Goal: Communication & Community: Connect with others

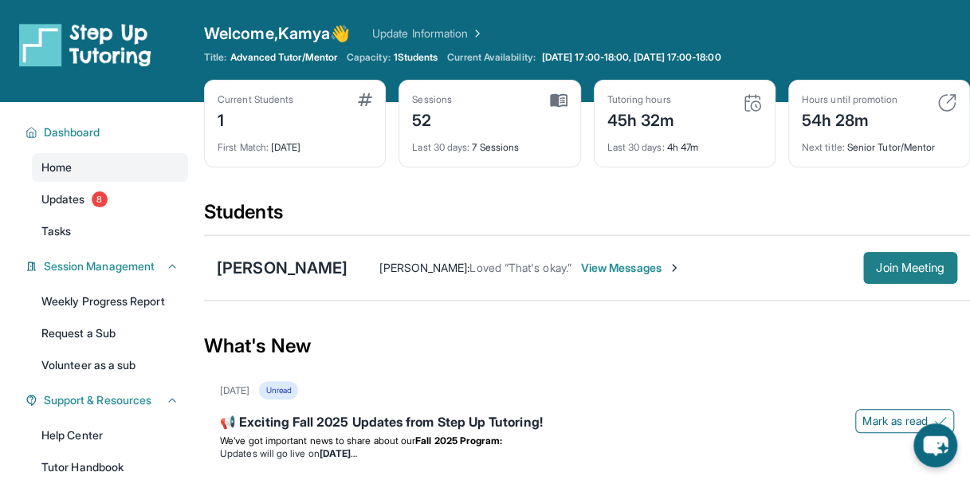
click at [905, 273] on button "Join Meeting" at bounding box center [910, 268] width 94 height 32
click at [924, 268] on span "Join Meeting" at bounding box center [910, 268] width 69 height 10
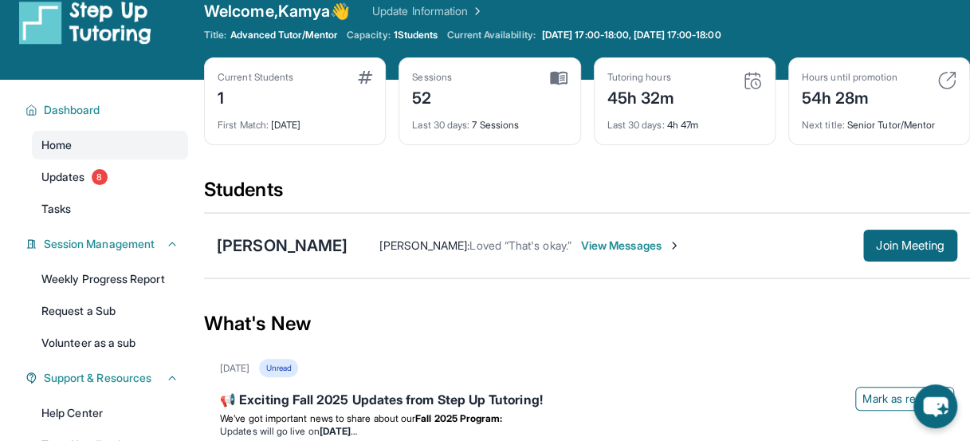
scroll to position [24, 0]
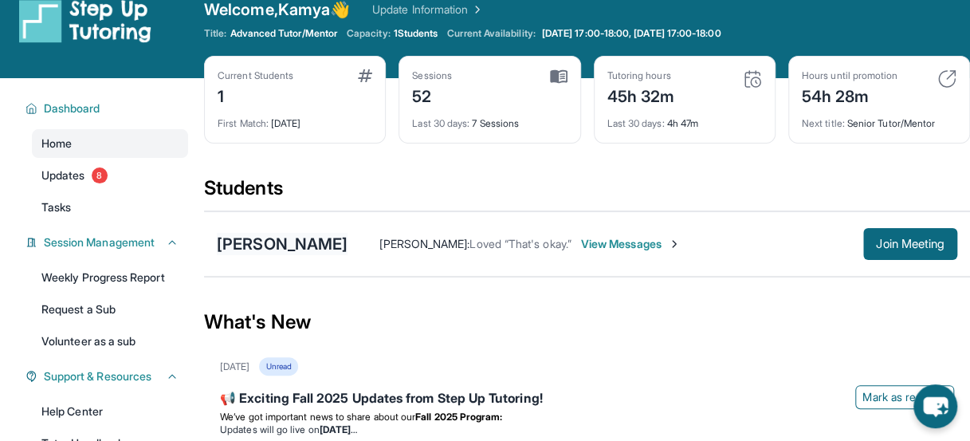
click at [308, 248] on div "[PERSON_NAME]" at bounding box center [282, 244] width 131 height 22
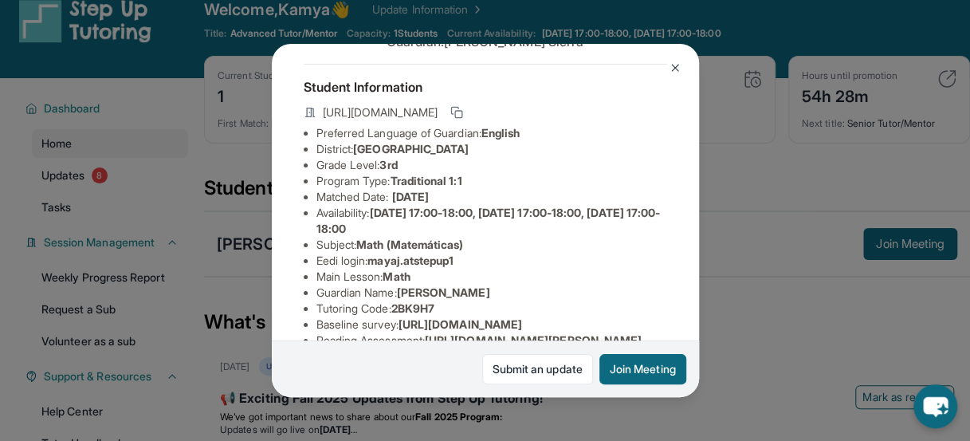
scroll to position [77, 0]
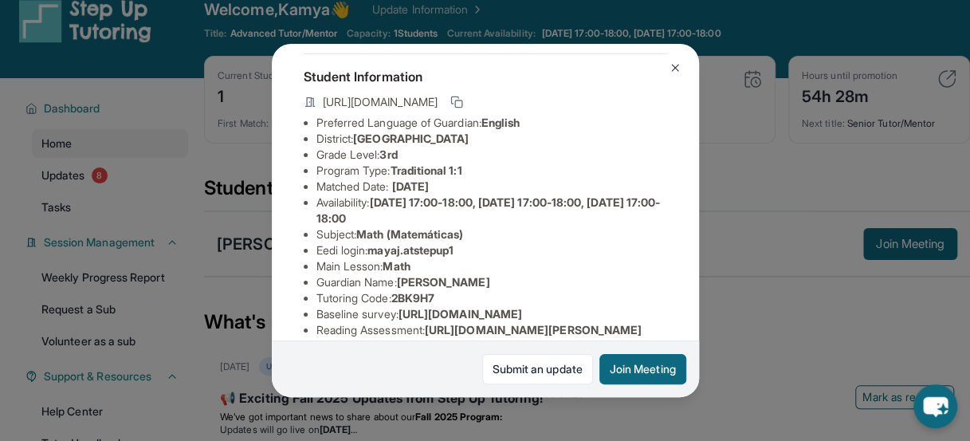
click at [386, 257] on span "mayaj.atstepup1" at bounding box center [410, 250] width 86 height 14
drag, startPoint x: 386, startPoint y: 257, endPoint x: 459, endPoint y: 261, distance: 73.4
click at [454, 257] on span "mayaj.atstepup1" at bounding box center [410, 250] width 86 height 14
copy span "mayaj.atstepup1"
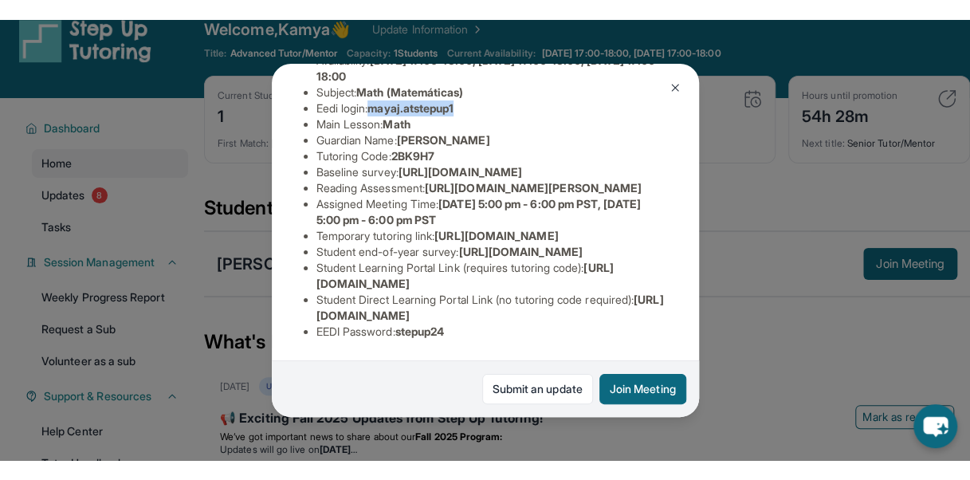
scroll to position [438, 0]
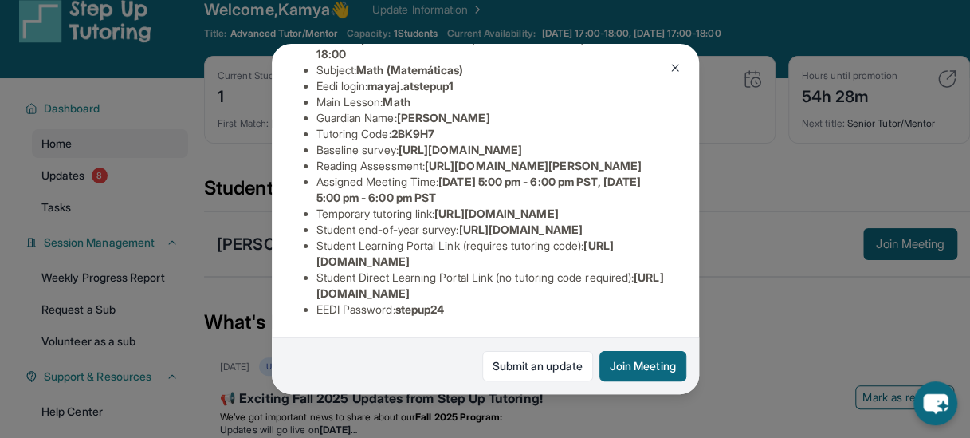
click at [416, 305] on span "stepup24" at bounding box center [419, 309] width 49 height 14
copy span "stepup24"
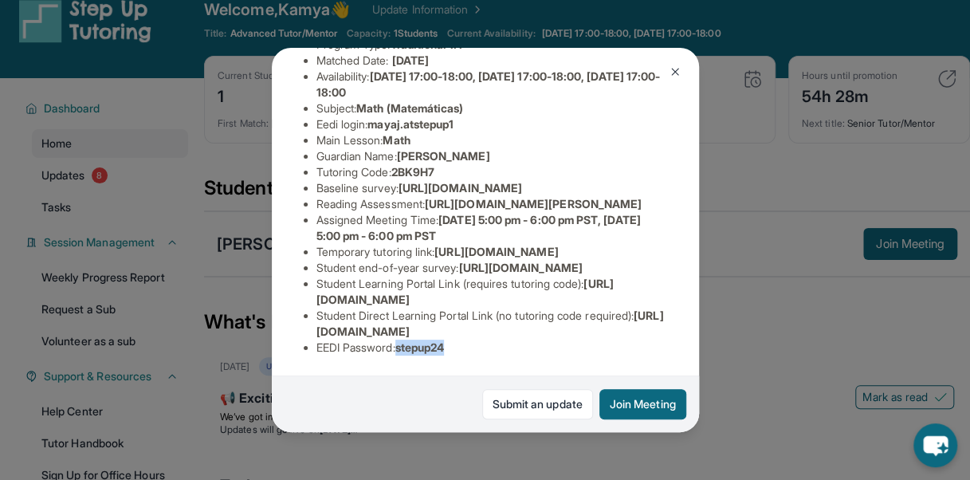
scroll to position [406, 0]
click at [147, 216] on div "[PERSON_NAME] Guardian: [PERSON_NAME] Student Information [URL][DOMAIN_NAME] Pr…" at bounding box center [485, 240] width 970 height 480
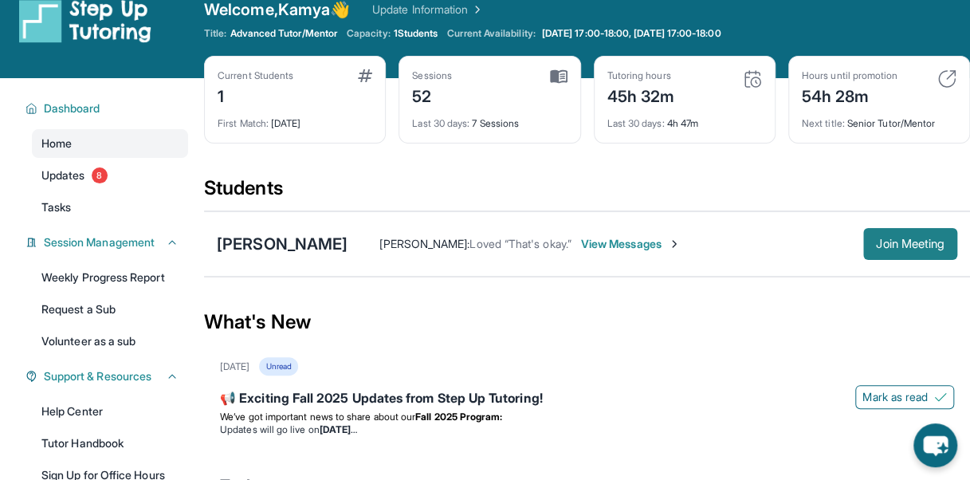
click at [888, 234] on button "Join Meeting" at bounding box center [910, 244] width 94 height 32
